Goal: Information Seeking & Learning: Find specific page/section

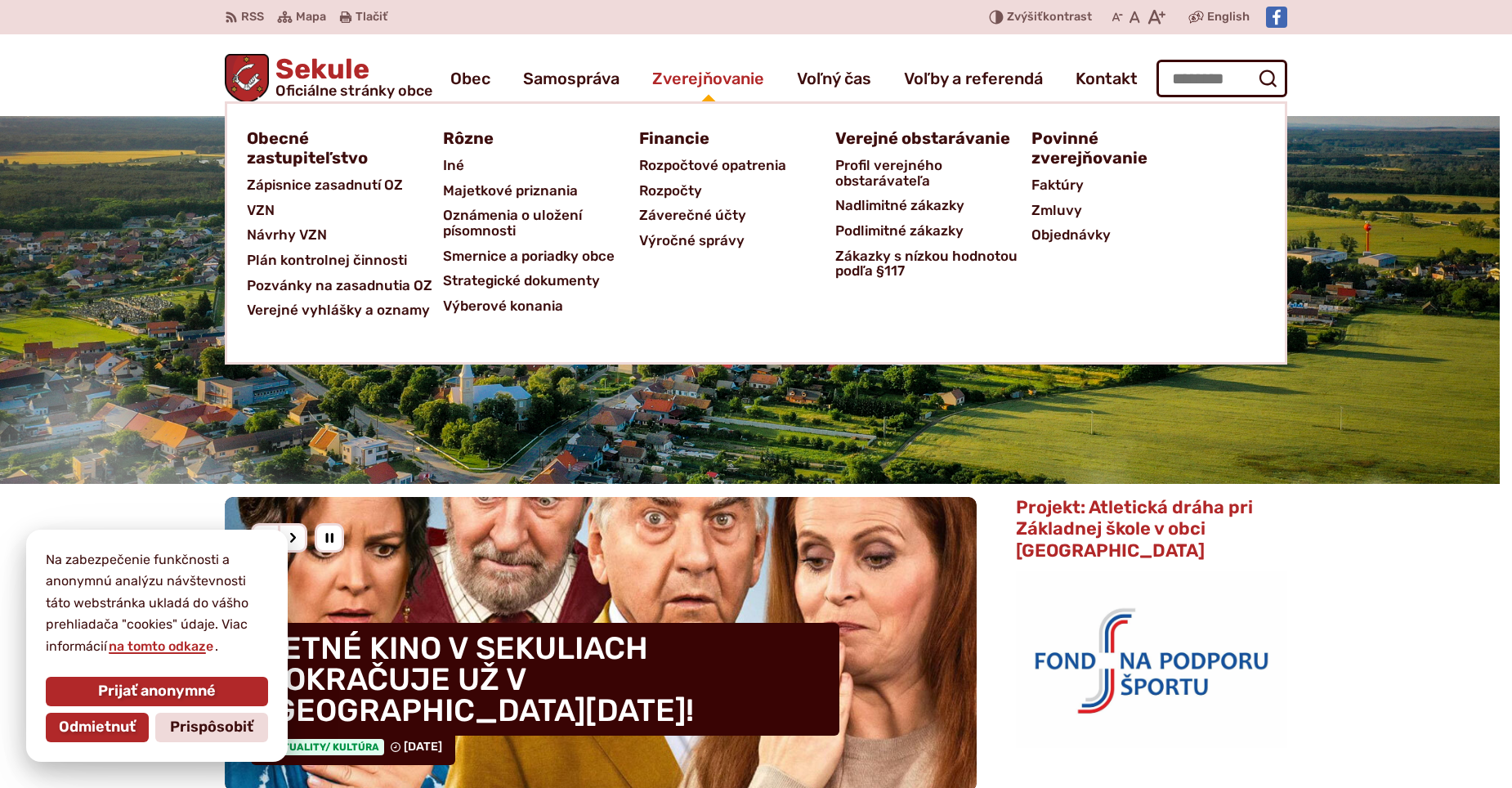
click at [735, 83] on span "Zverejňovanie" at bounding box center [708, 78] width 112 height 46
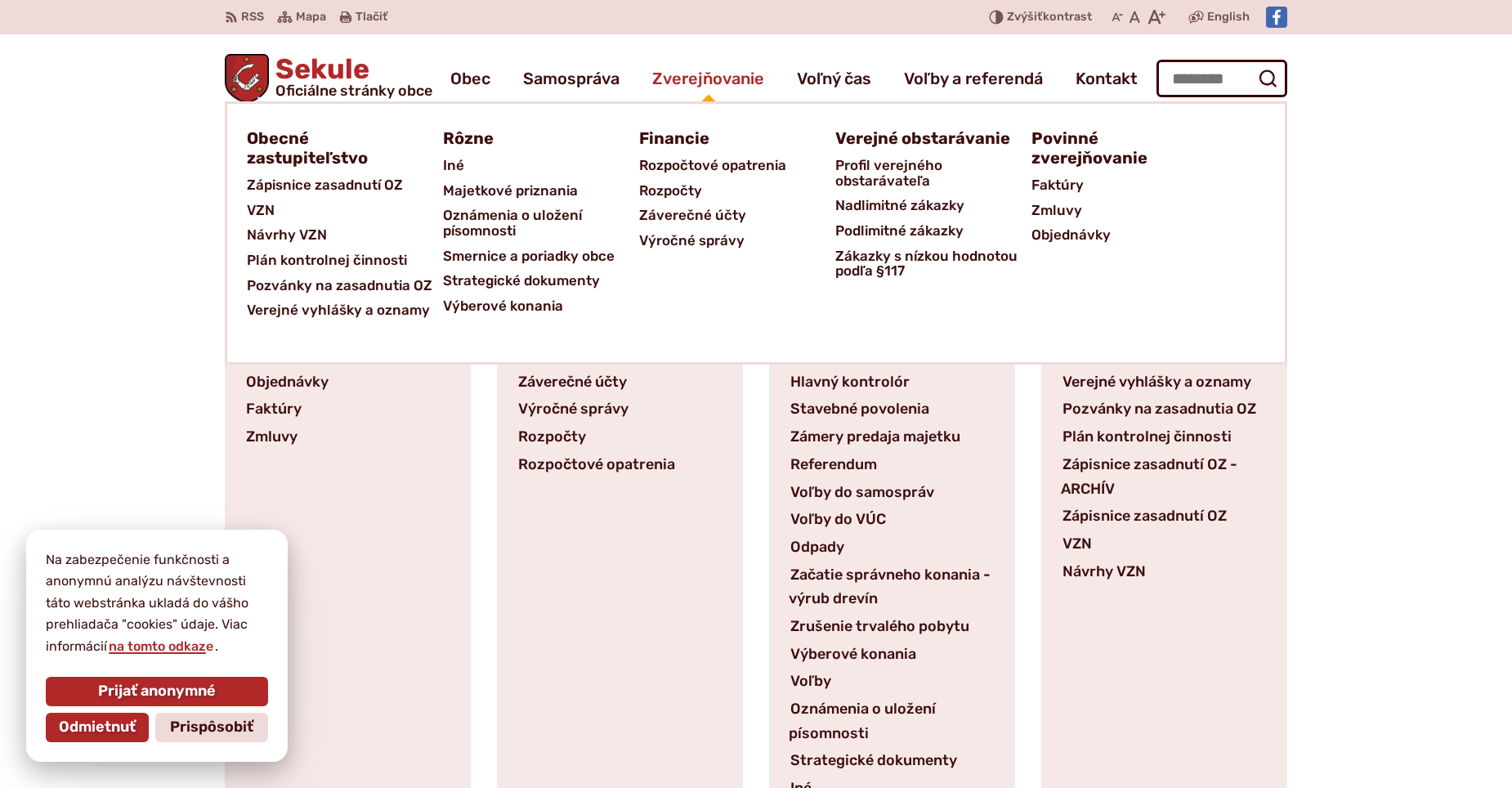
click at [698, 81] on span "Zverejňovanie" at bounding box center [708, 78] width 112 height 46
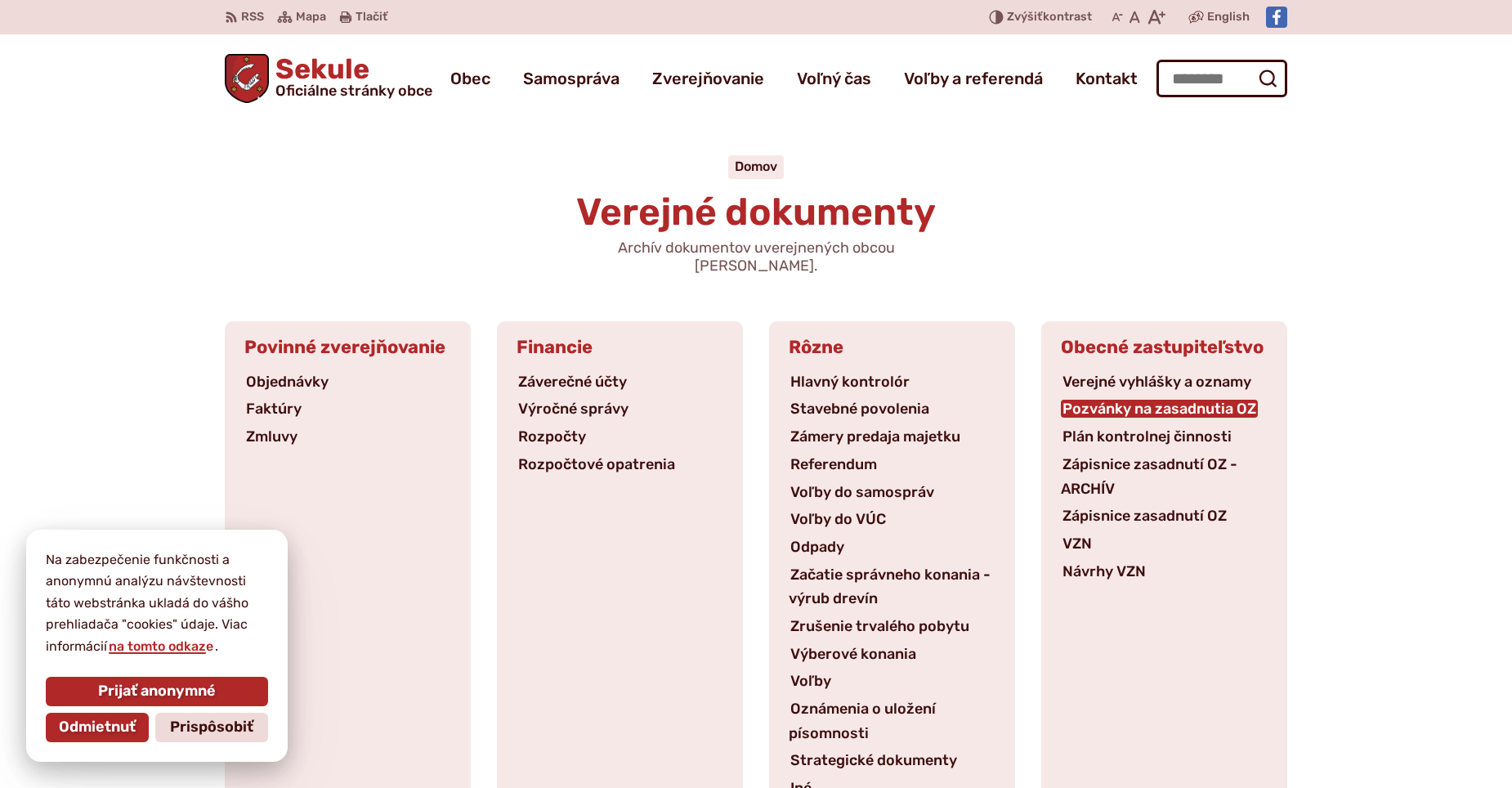
click at [1205, 399] on link "Pozvánky na zasadnutia OZ" at bounding box center [1159, 408] width 197 height 18
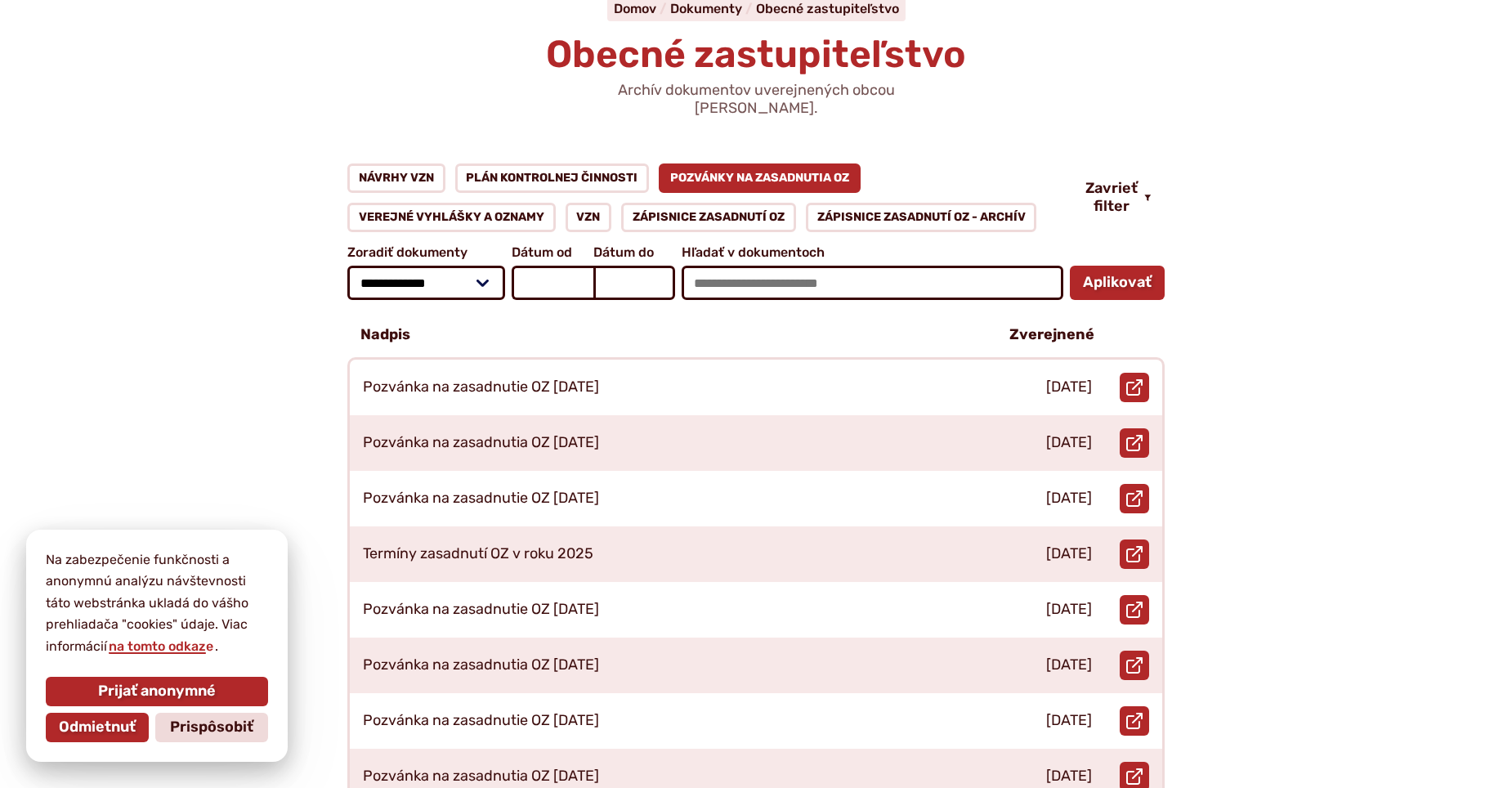
scroll to position [163, 0]
